Goal: Task Accomplishment & Management: Manage account settings

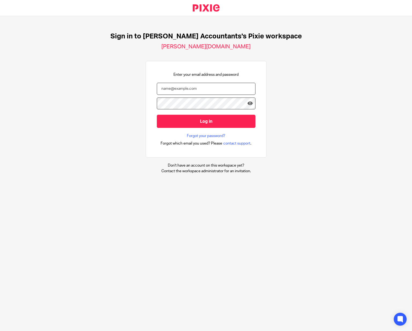
click at [172, 92] on input "email" at bounding box center [206, 89] width 99 height 12
type input "suzie@brooks-accountants.co.uk"
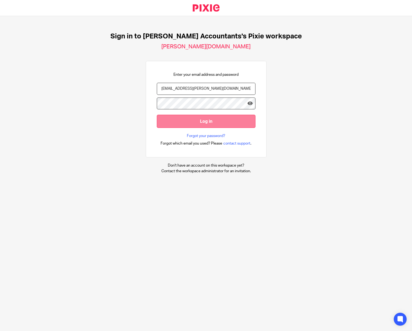
click at [197, 121] on input "Log in" at bounding box center [206, 121] width 99 height 13
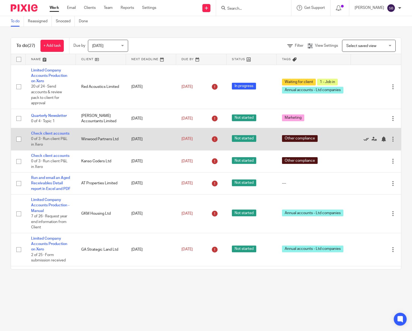
click at [366, 140] on icon at bounding box center [366, 138] width 5 height 5
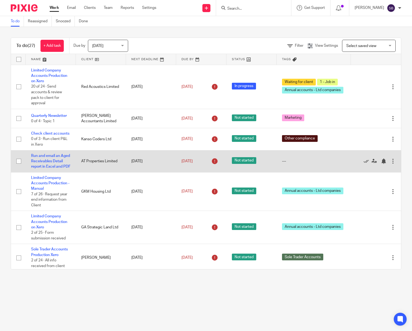
click at [46, 165] on td "Run and email an Aged Receivables Detail report in Excel and PDF" at bounding box center [51, 161] width 50 height 22
click at [46, 163] on link "Run and email an Aged Receivables Detail report in Excel and PDF" at bounding box center [50, 161] width 39 height 15
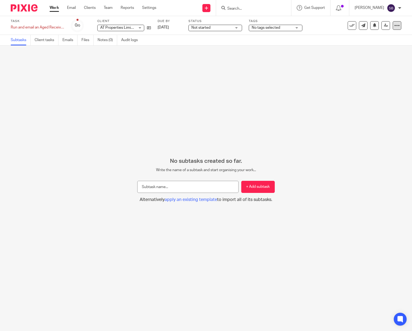
click at [395, 27] on icon at bounding box center [397, 25] width 5 height 5
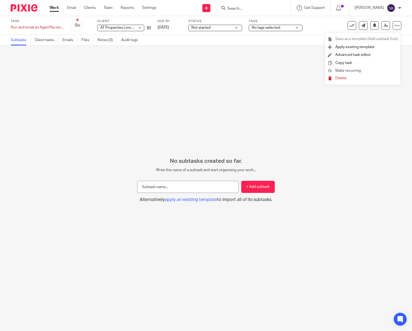
click at [358, 71] on span "Make recurring" at bounding box center [348, 71] width 25 height 4
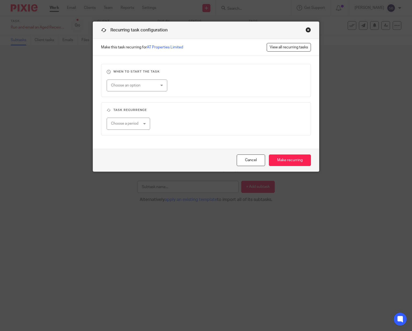
click at [163, 86] on div "Choose an option" at bounding box center [137, 85] width 61 height 12
click at [150, 105] on li "Week day" at bounding box center [137, 107] width 60 height 11
click at [230, 86] on input "radio" at bounding box center [229, 85] width 12 height 12
radio input "true"
click at [185, 124] on input "number" at bounding box center [193, 123] width 46 height 12
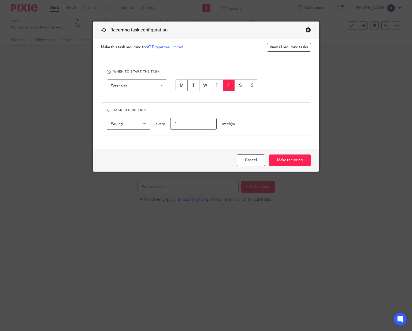
type input "1"
click at [273, 119] on div "Weekly Weekly No repeat Weekly Monthly Yearly weekly every 1 week(s)" at bounding box center [201, 123] width 207 height 12
click at [283, 161] on input "Make recurring" at bounding box center [290, 160] width 42 height 12
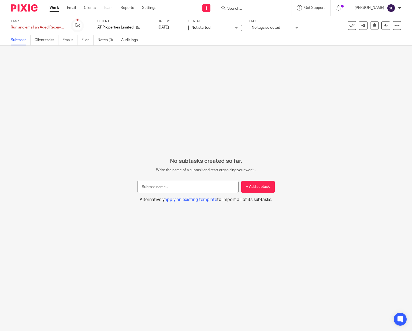
click at [55, 8] on link "Work" at bounding box center [54, 7] width 9 height 5
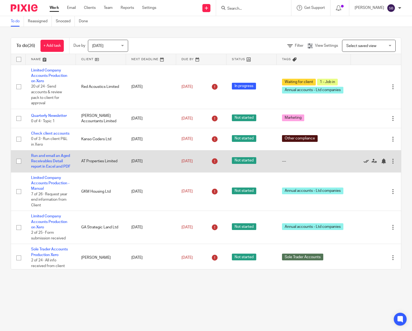
click at [368, 164] on icon at bounding box center [366, 160] width 5 height 5
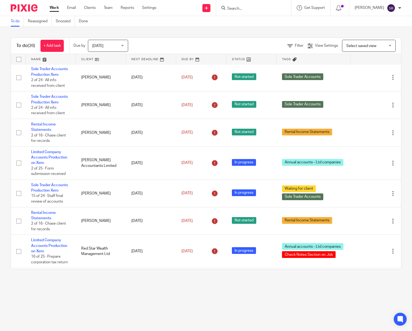
scroll to position [163, 0]
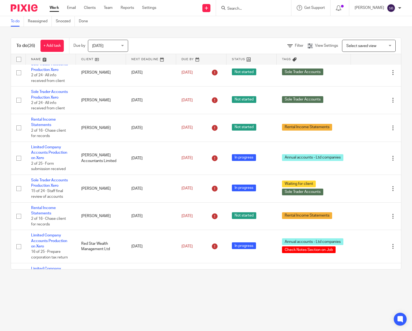
click at [236, 8] on input "Search" at bounding box center [251, 8] width 48 height 5
type input "comboy"
click button "submit" at bounding box center [0, 0] width 0 height 0
click at [261, 18] on link at bounding box center [277, 23] width 103 height 12
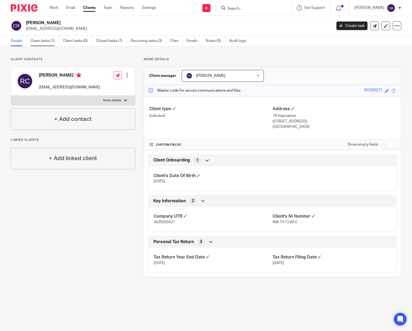
click at [44, 40] on link "Open tasks (1)" at bounding box center [45, 41] width 28 height 10
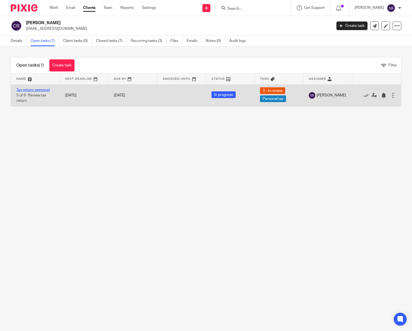
click at [34, 89] on link "Tax return: personal" at bounding box center [32, 90] width 33 height 4
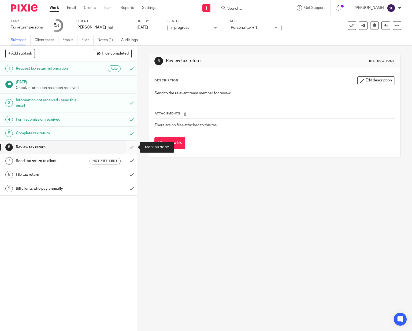
click at [132, 148] on input "submit" at bounding box center [68, 146] width 137 height 13
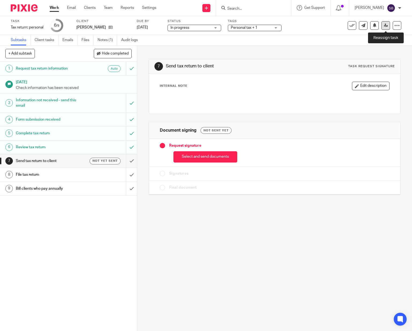
click at [384, 26] on icon at bounding box center [386, 25] width 4 height 4
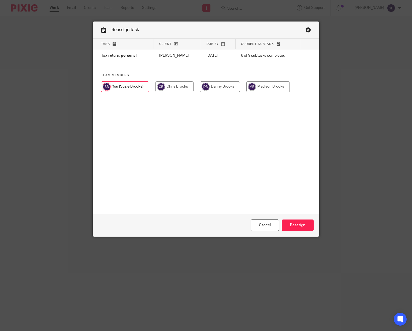
click at [275, 87] on input "radio" at bounding box center [268, 86] width 43 height 11
radio input "true"
click at [299, 224] on input "Reassign" at bounding box center [298, 225] width 32 height 12
